Goal: Transaction & Acquisition: Subscribe to service/newsletter

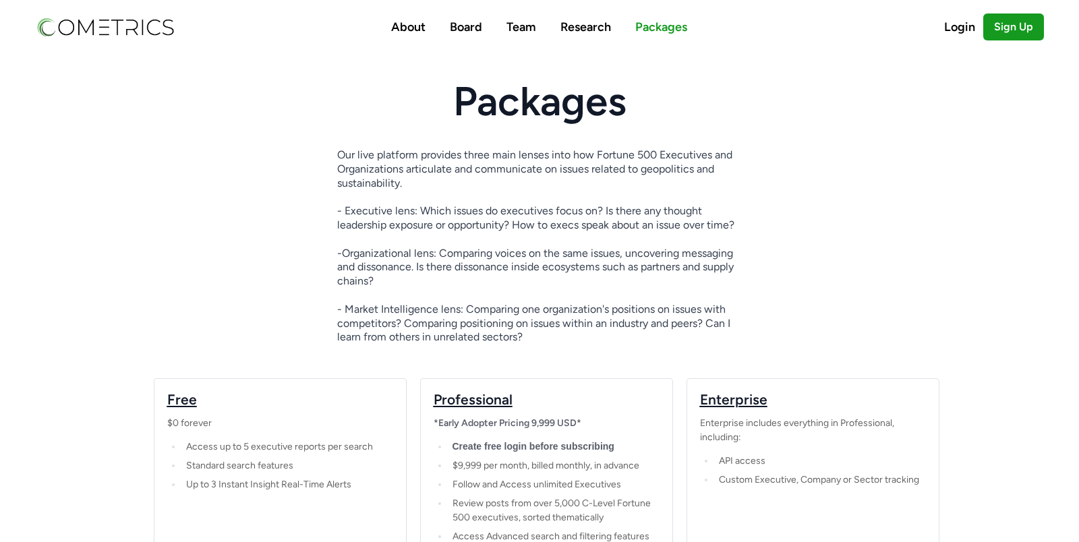
click at [109, 23] on img at bounding box center [105, 27] width 140 height 23
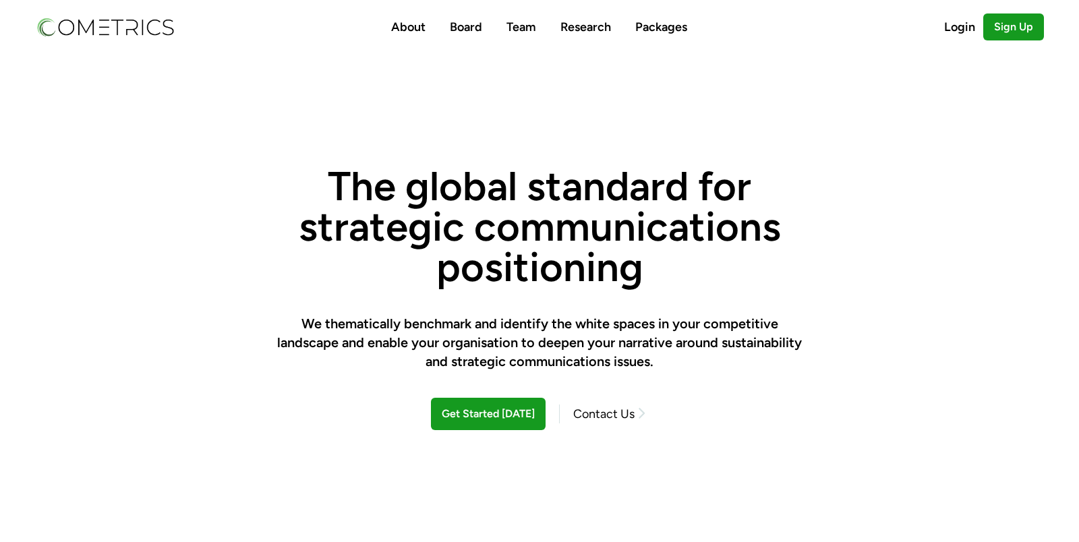
click at [689, 31] on nav "About Board Team Research Packages Login Sign Up" at bounding box center [540, 27] width 1036 height 54
click at [675, 23] on link "Packages" at bounding box center [661, 27] width 52 height 15
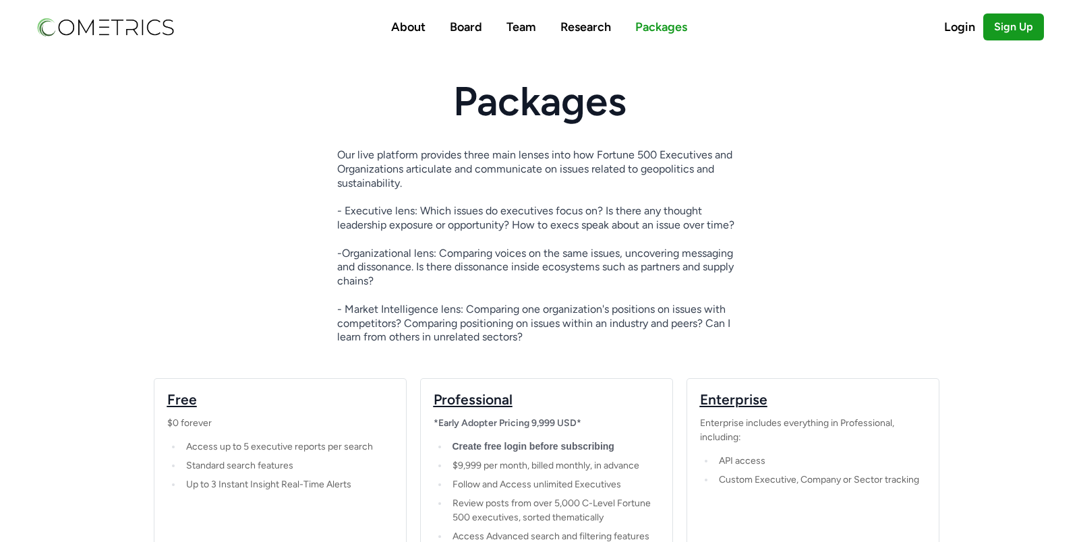
click at [496, 274] on p "Our live platform provides three main lenses into how Fortune 500 Executives an…" at bounding box center [539, 246] width 405 height 196
click at [1020, 28] on link "Sign Up" at bounding box center [1013, 26] width 61 height 27
click at [995, 237] on div "Our live platform provides three main lenses into how Fortune 500 Executives an…" at bounding box center [540, 263] width 950 height 230
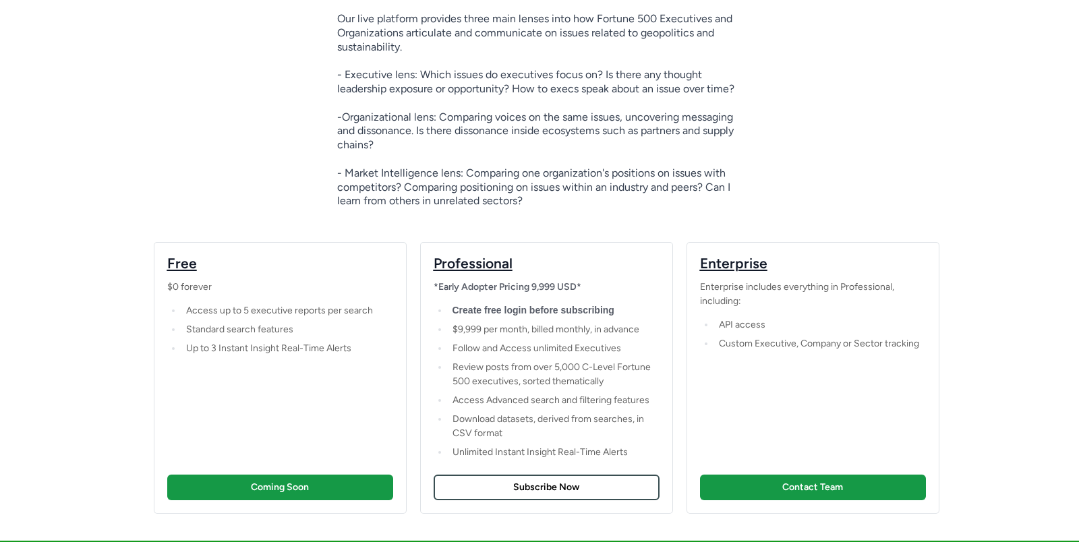
scroll to position [251, 0]
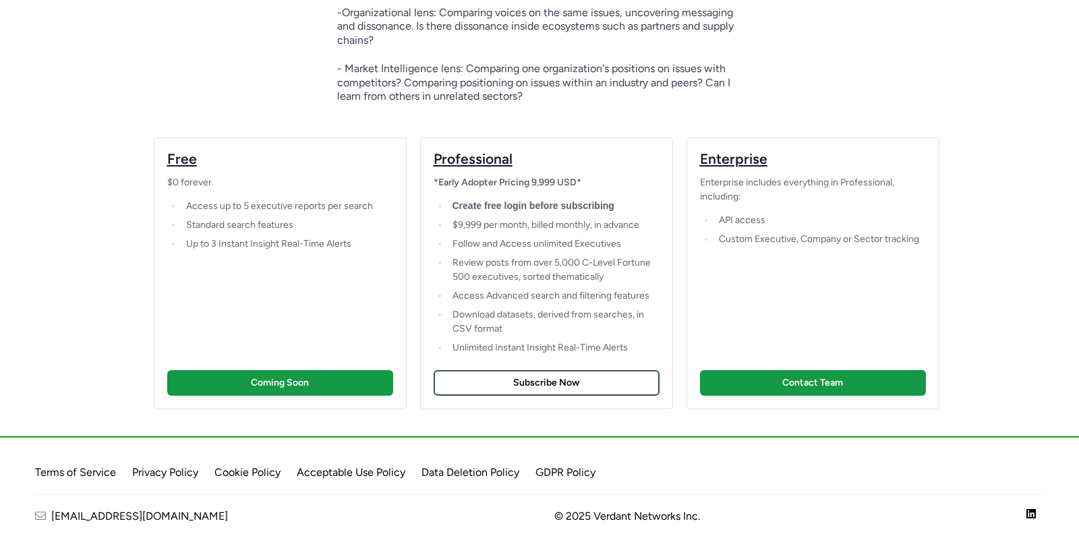
scroll to position [251, 0]
